Goal: Transaction & Acquisition: Book appointment/travel/reservation

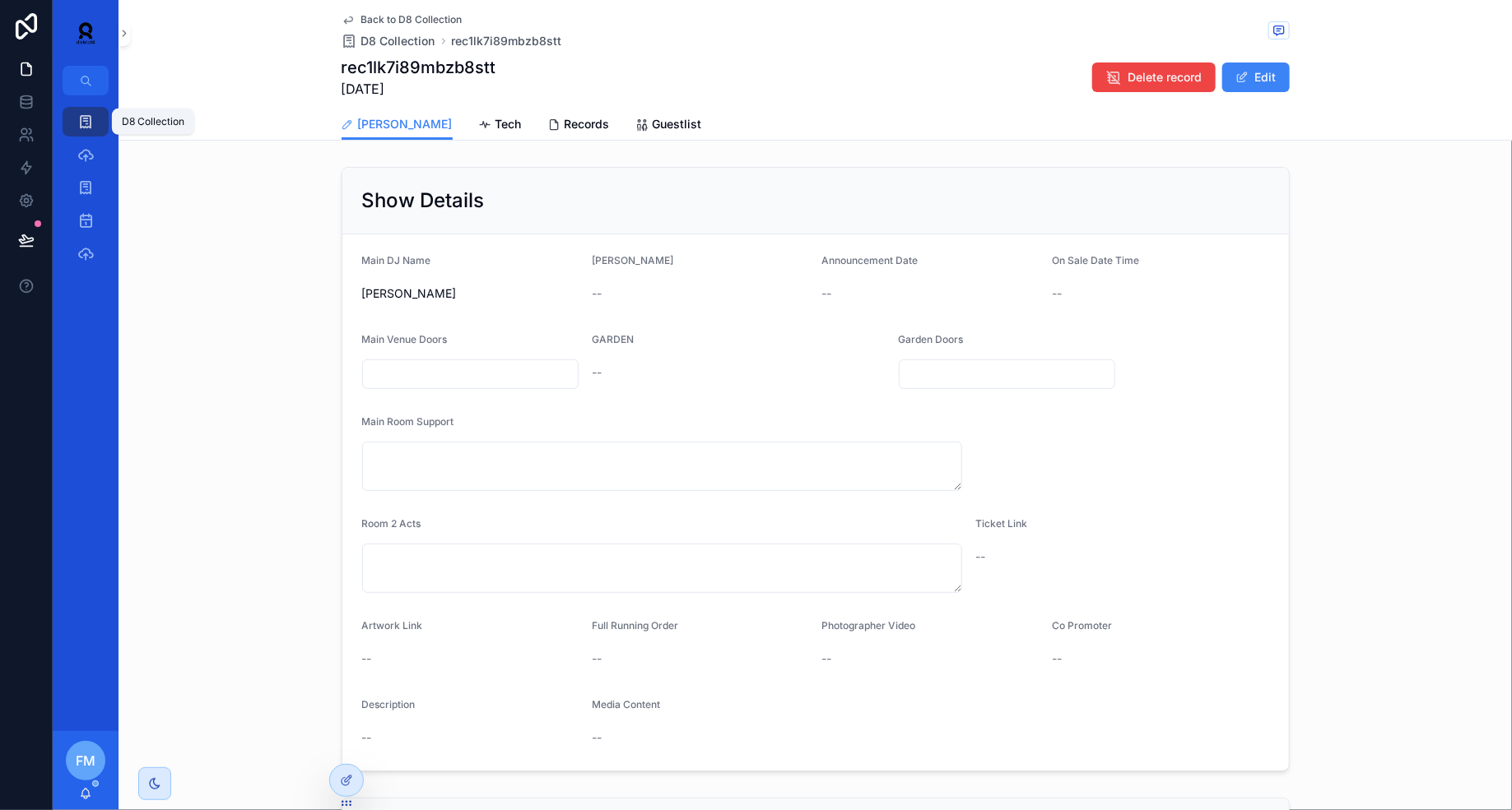
click at [75, 120] on div "D8 Collection" at bounding box center [85, 122] width 26 height 26
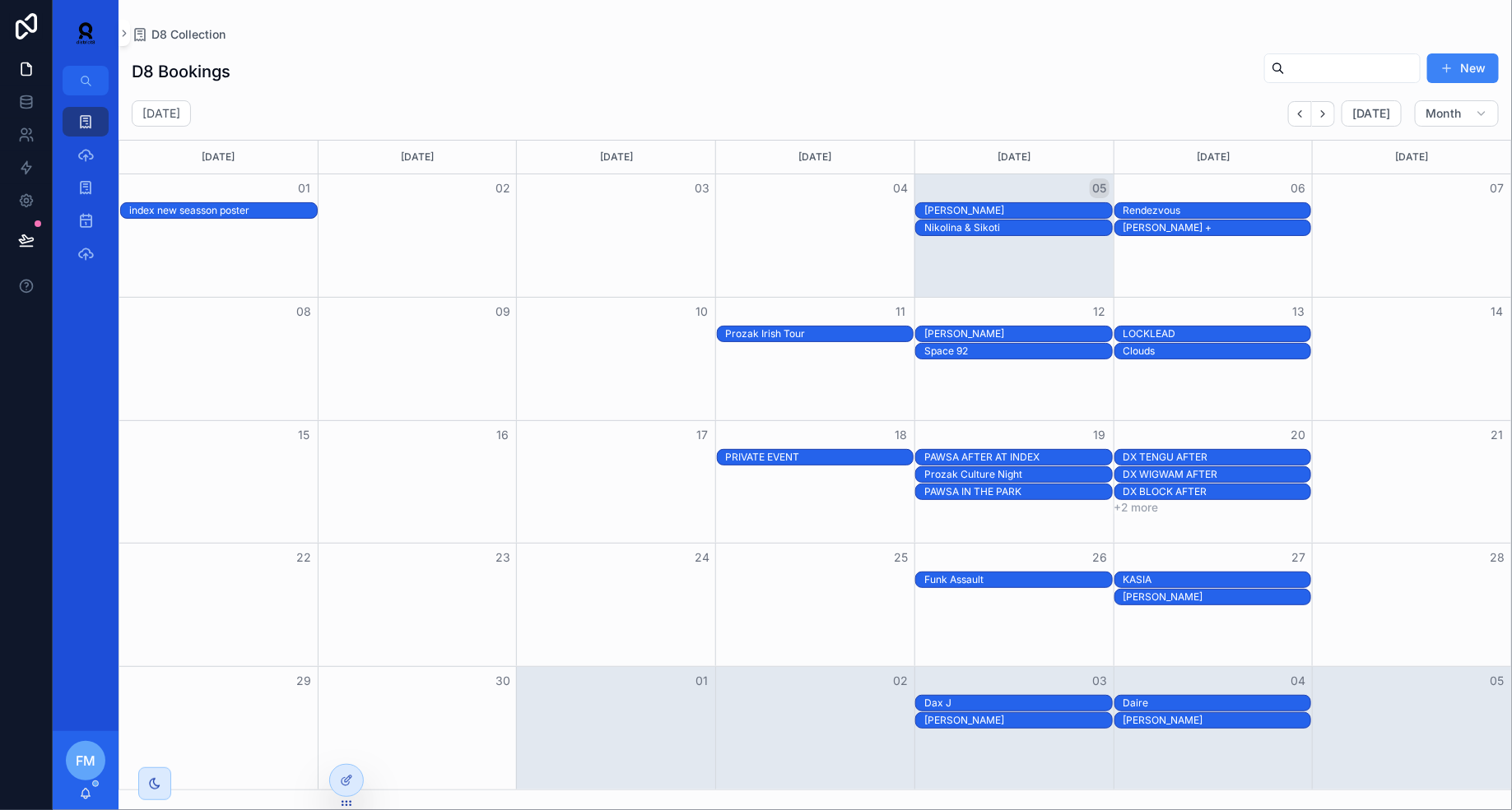
click at [1044, 454] on div "PAWSA AFTER AT INDEX" at bounding box center [1018, 458] width 188 height 13
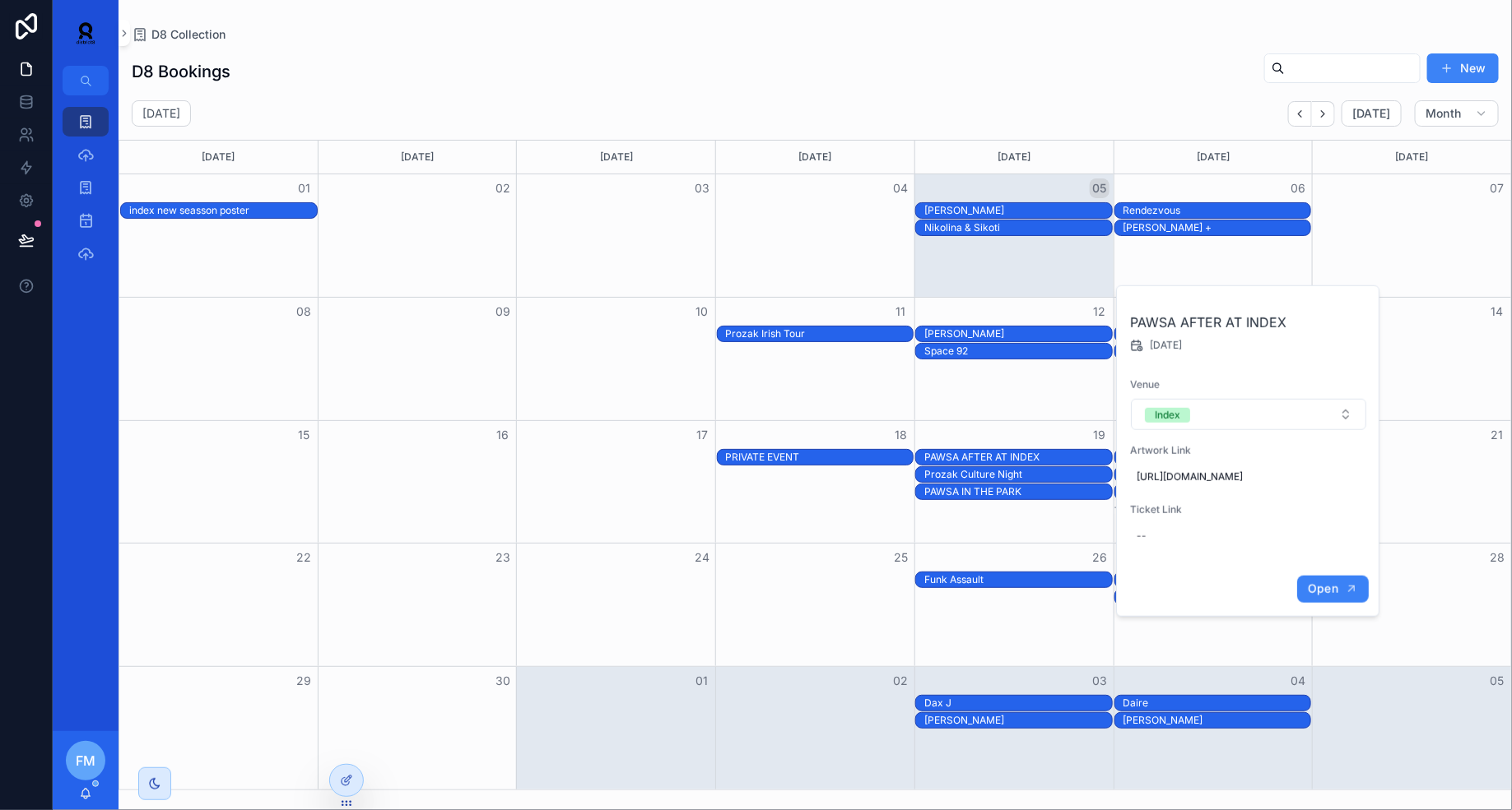
click at [1342, 593] on button "Open" at bounding box center [1333, 589] width 71 height 27
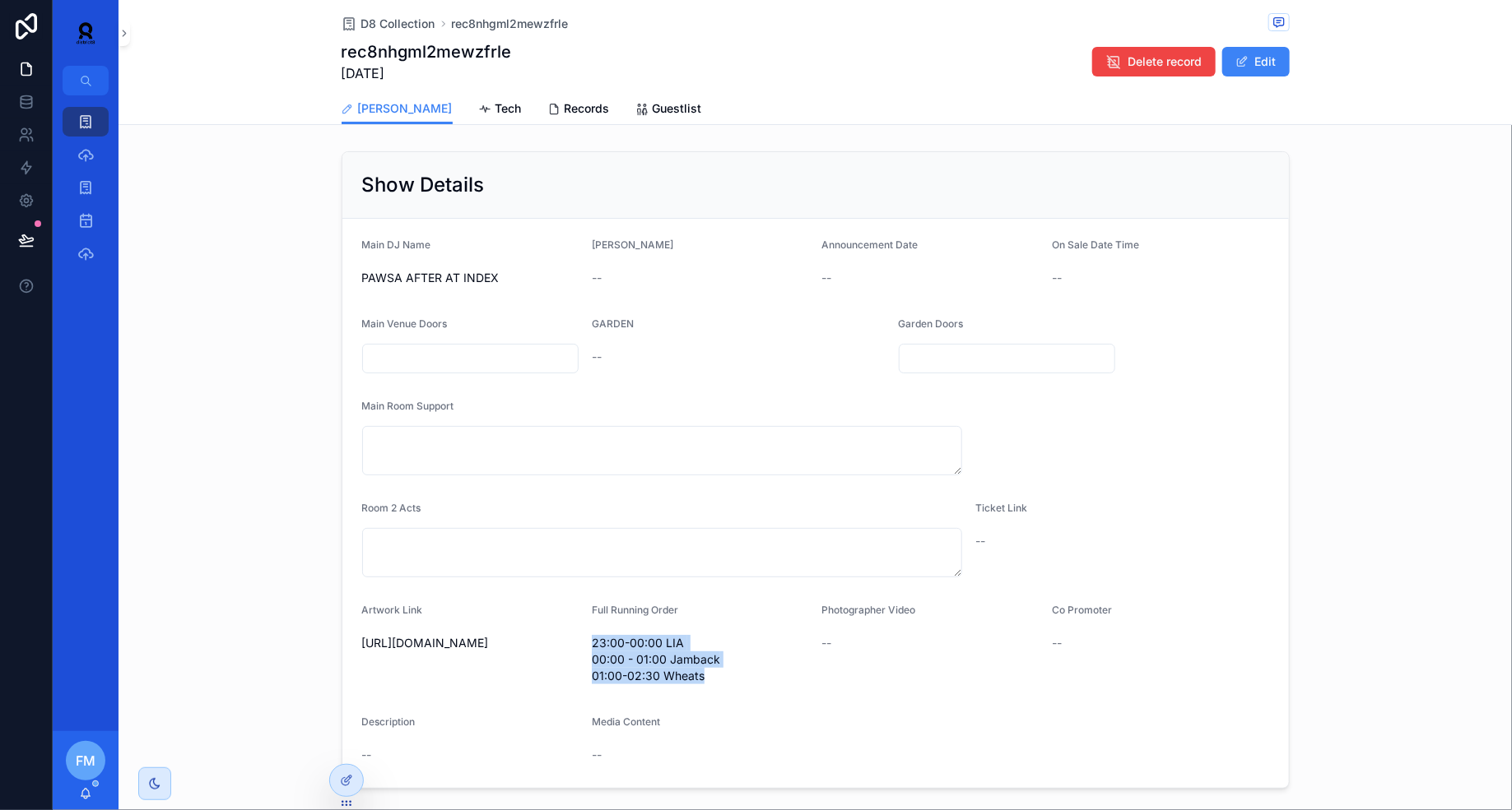
drag, startPoint x: 705, startPoint y: 675, endPoint x: 594, endPoint y: 649, distance: 114.0
click at [594, 649] on span "23:00-00:00 LIA 00:00 - 01:00 Jamback 01:00-02:30 Wheats" at bounding box center [701, 659] width 218 height 50
copy span "23:00-00:00 LIA 00:00 - 01:00 Jamback 01:00-02:30 Wheats"
